Goal: Communication & Community: Connect with others

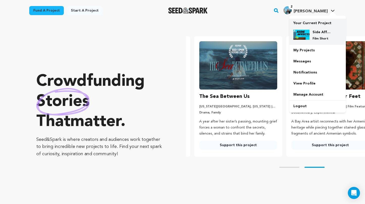
scroll to position [0, 96]
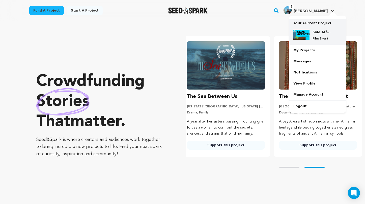
click at [310, 33] on div "Side Affects Film Short" at bounding box center [321, 35] width 24 height 11
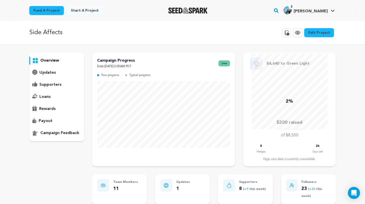
click at [315, 33] on link "Edit Project" at bounding box center [319, 32] width 30 height 9
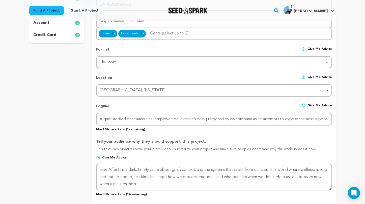
scroll to position [46, 0]
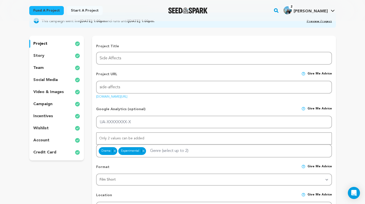
click at [46, 102] on p "campaign" at bounding box center [42, 104] width 19 height 6
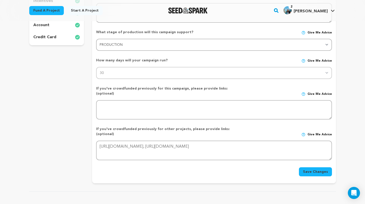
scroll to position [74, 0]
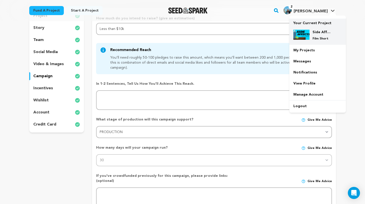
click at [309, 36] on img at bounding box center [301, 35] width 16 height 10
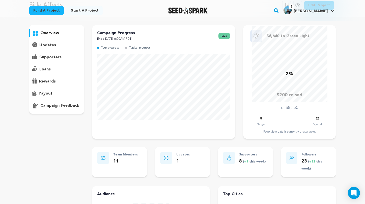
scroll to position [27, 0]
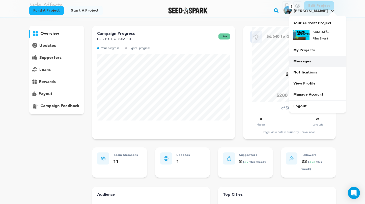
click at [309, 60] on link "Messages" at bounding box center [317, 61] width 56 height 11
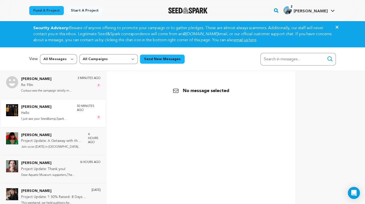
click at [69, 112] on p "Hello" at bounding box center [46, 113] width 51 height 6
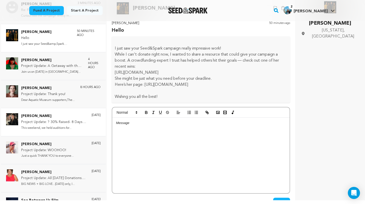
click at [69, 113] on p "[PERSON_NAME]" at bounding box center [53, 116] width 65 height 6
